Goal: Find specific page/section: Find specific page/section

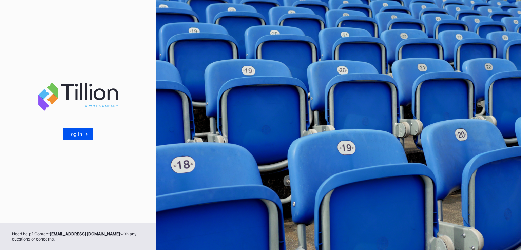
click at [68, 137] on button "Log In ->" at bounding box center [78, 134] width 30 height 13
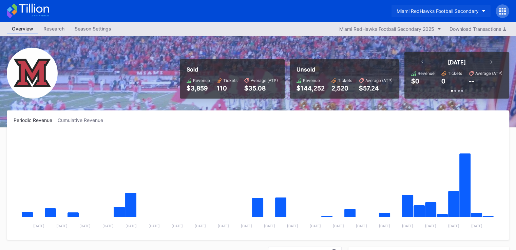
click at [428, 6] on button "Miami RedHawks Football Secondary" at bounding box center [441, 11] width 99 height 13
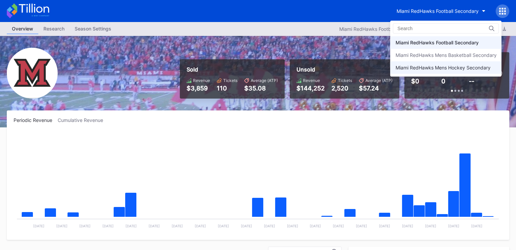
click at [426, 66] on div "Miami RedHawks Mens Hockey Secondary" at bounding box center [442, 68] width 95 height 6
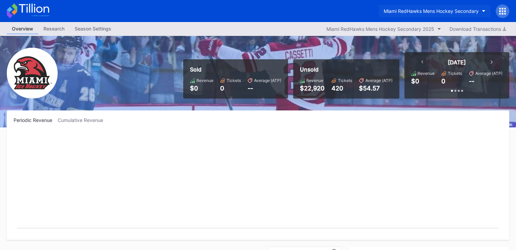
click at [417, 12] on div "Miami RedHawks Mens Hockey Secondary" at bounding box center [431, 11] width 95 height 6
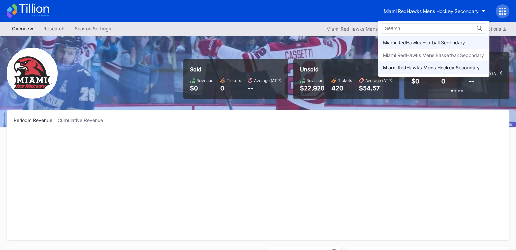
click at [418, 45] on div "Miami RedHawks Football Secondary" at bounding box center [424, 43] width 82 height 6
